Goal: Information Seeking & Learning: Understand process/instructions

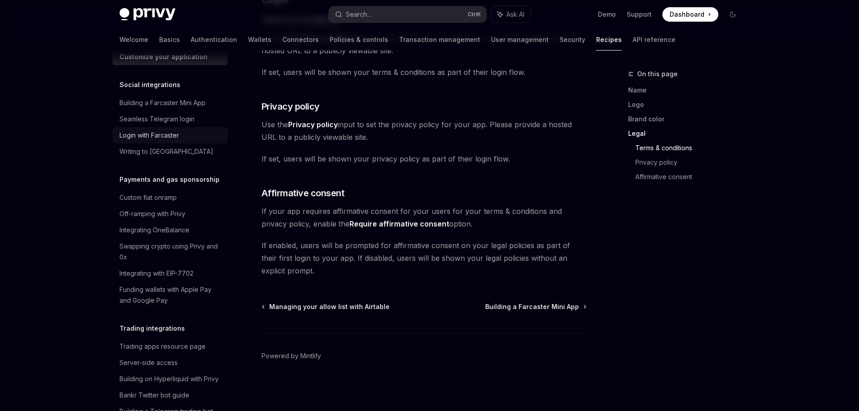
scroll to position [703, 0]
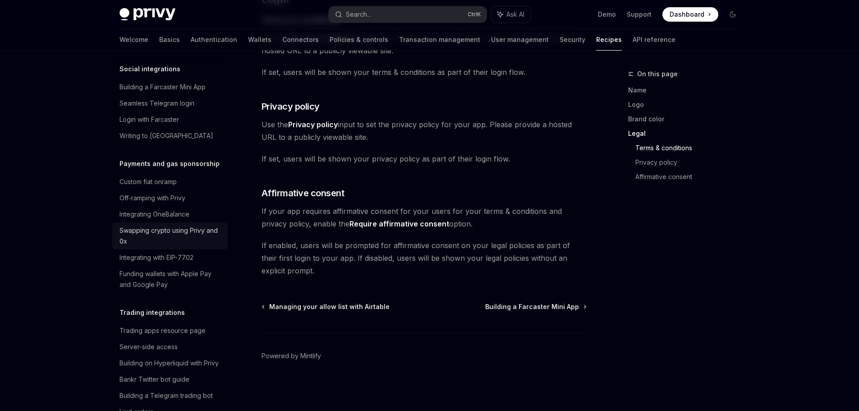
click at [153, 247] on div "Swapping crypto using Privy and 0x" at bounding box center [171, 236] width 103 height 22
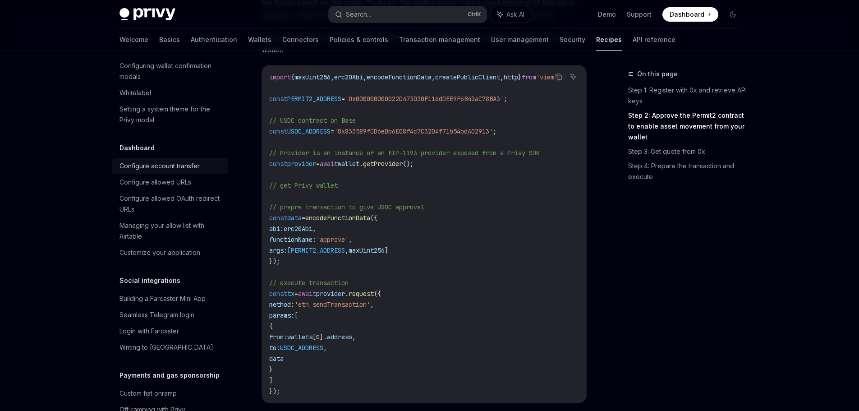
scroll to position [478, 0]
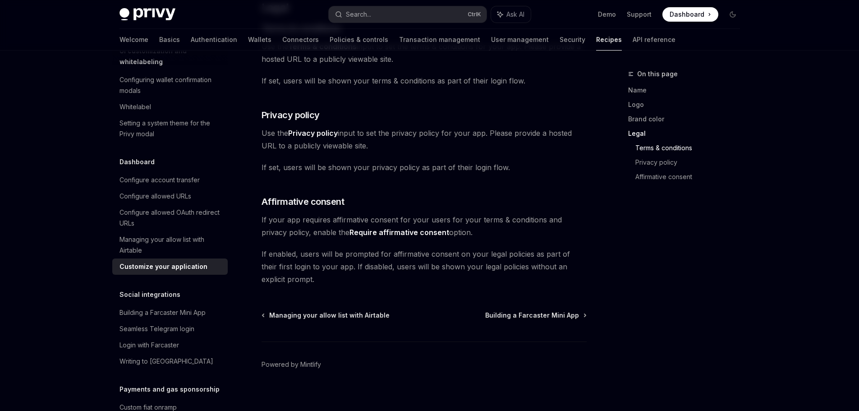
scroll to position [506, 0]
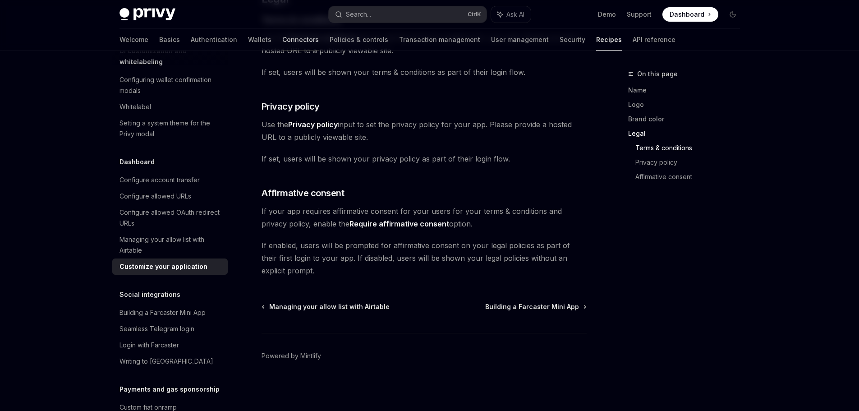
click at [282, 37] on link "Connectors" at bounding box center [300, 40] width 37 height 22
type textarea "*"
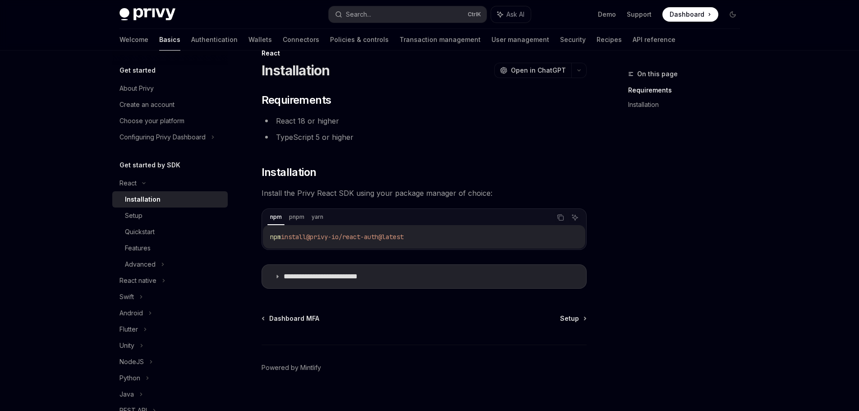
scroll to position [32, 0]
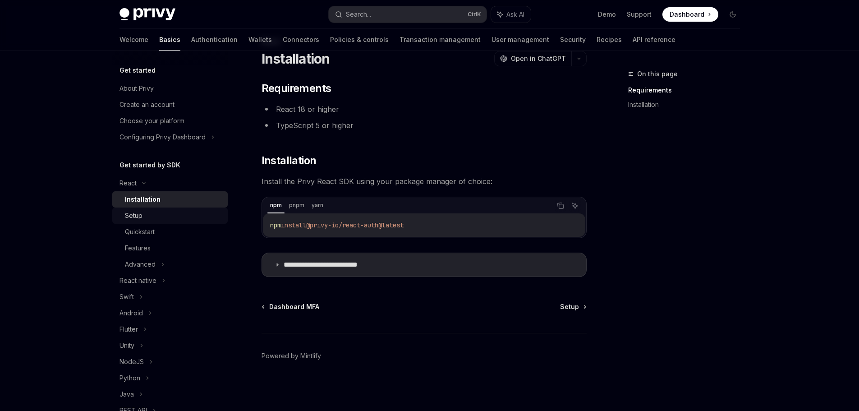
click at [166, 214] on div "Setup" at bounding box center [173, 215] width 97 height 11
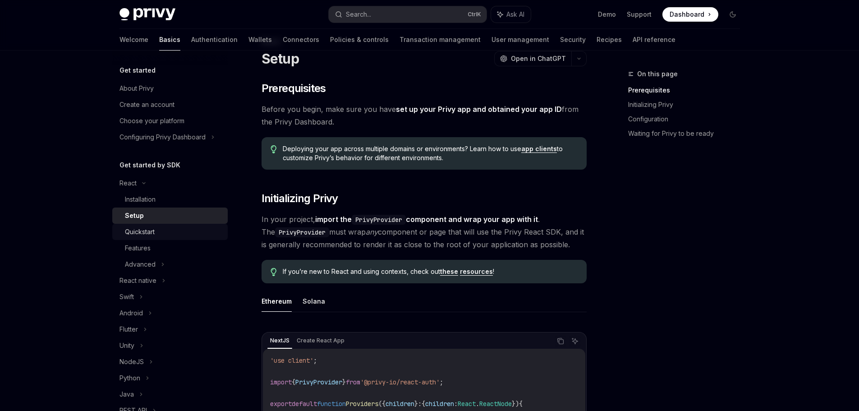
click at [156, 231] on div "Quickstart" at bounding box center [173, 231] width 97 height 11
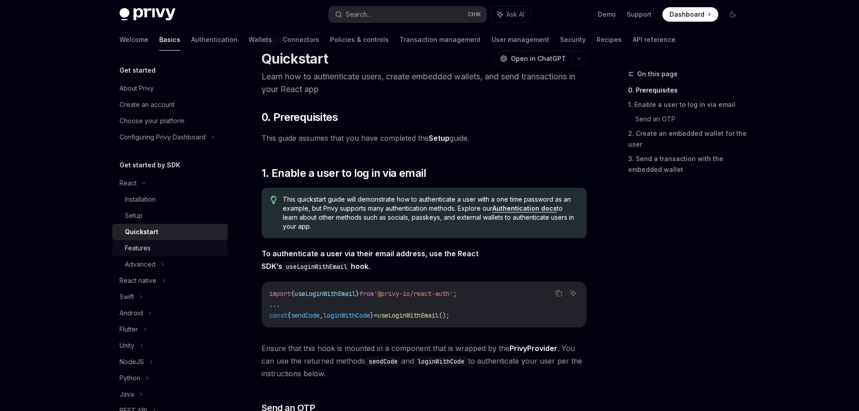
click at [139, 255] on link "Features" at bounding box center [169, 248] width 115 height 16
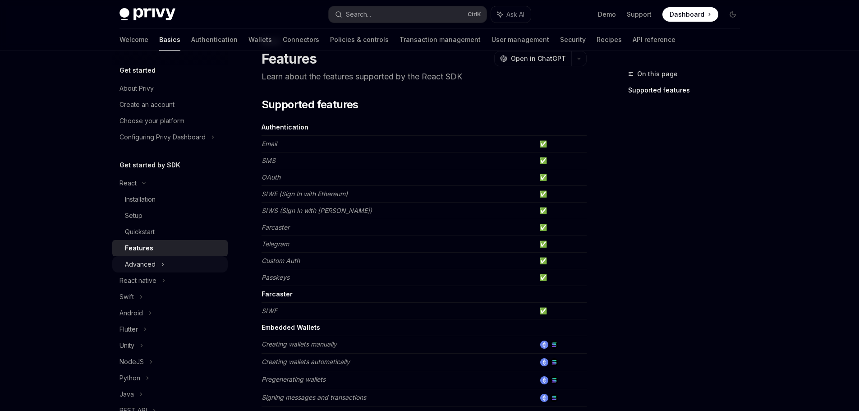
click at [138, 268] on div "Advanced" at bounding box center [140, 264] width 31 height 11
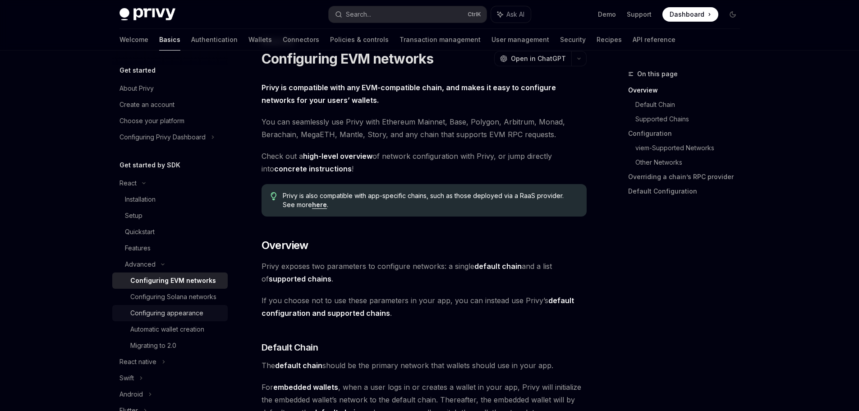
click at [153, 319] on div "Configuring appearance" at bounding box center [166, 313] width 73 height 11
type textarea "*"
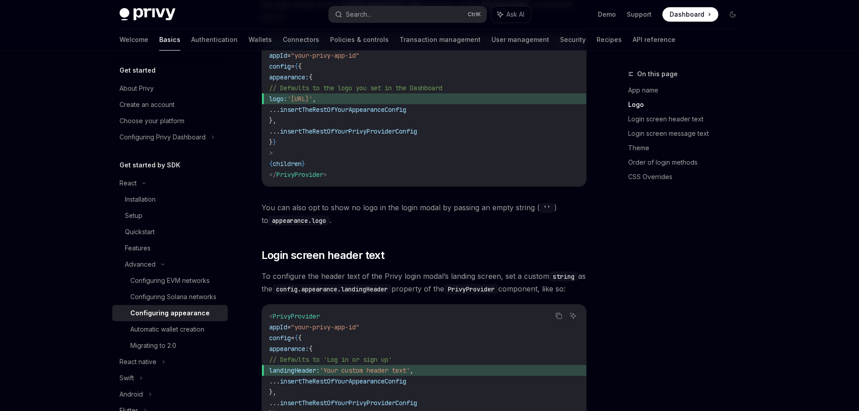
scroll to position [574, 0]
